Goal: Transaction & Acquisition: Purchase product/service

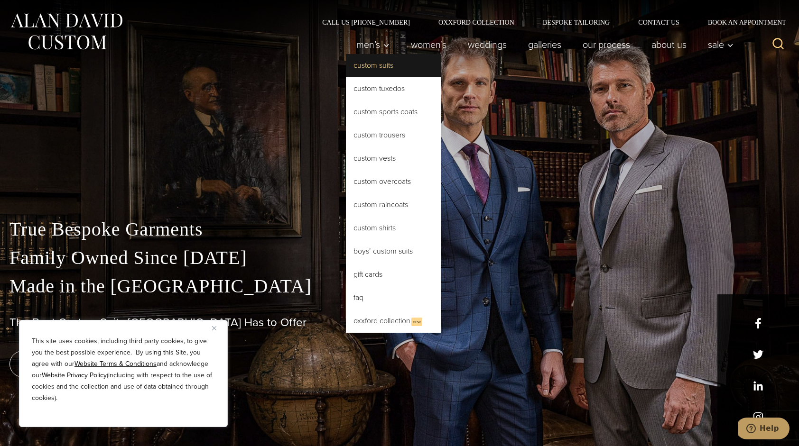
click at [367, 71] on link "Custom Suits" at bounding box center [393, 65] width 95 height 23
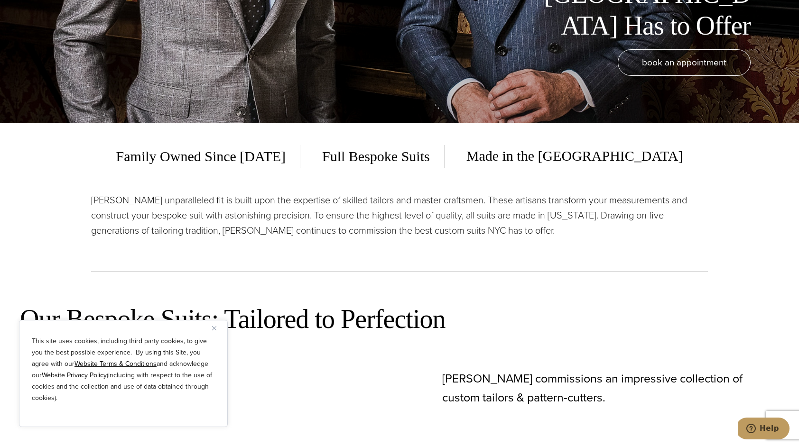
scroll to position [342, 0]
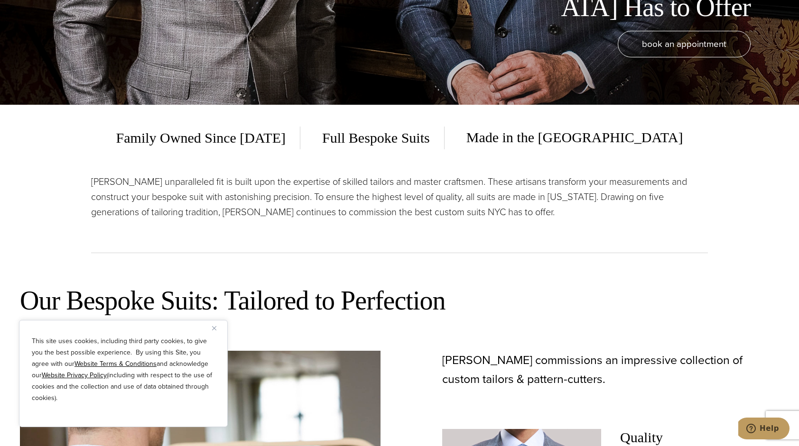
click at [214, 327] on img "Close" at bounding box center [214, 328] width 4 height 4
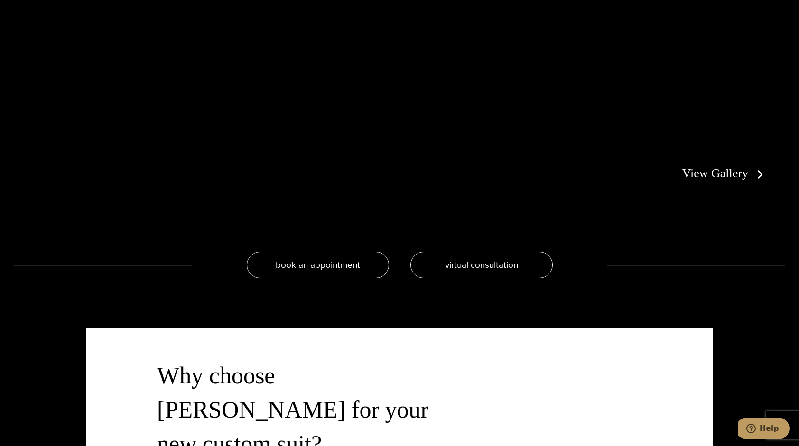
scroll to position [2178, 0]
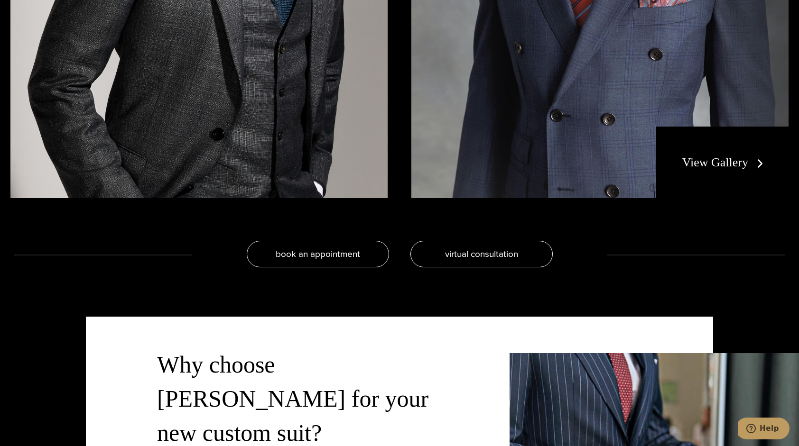
click at [721, 164] on link "View Gallery" at bounding box center [724, 163] width 85 height 14
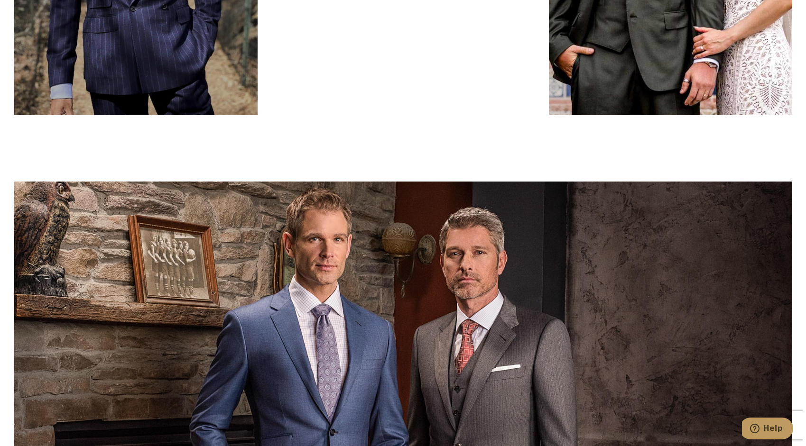
scroll to position [4297, 0]
